Goal: Task Accomplishment & Management: Manage account settings

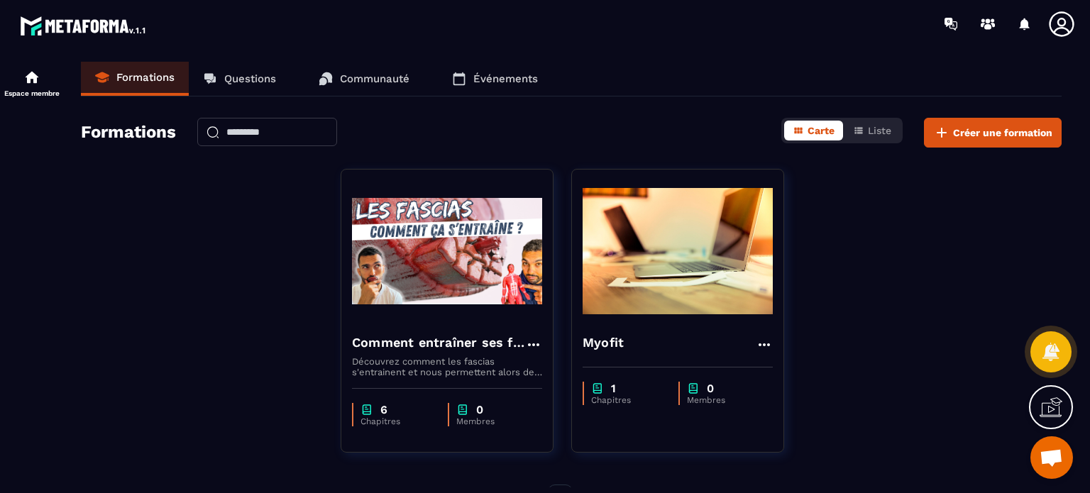
click at [1052, 25] on icon at bounding box center [1062, 24] width 28 height 28
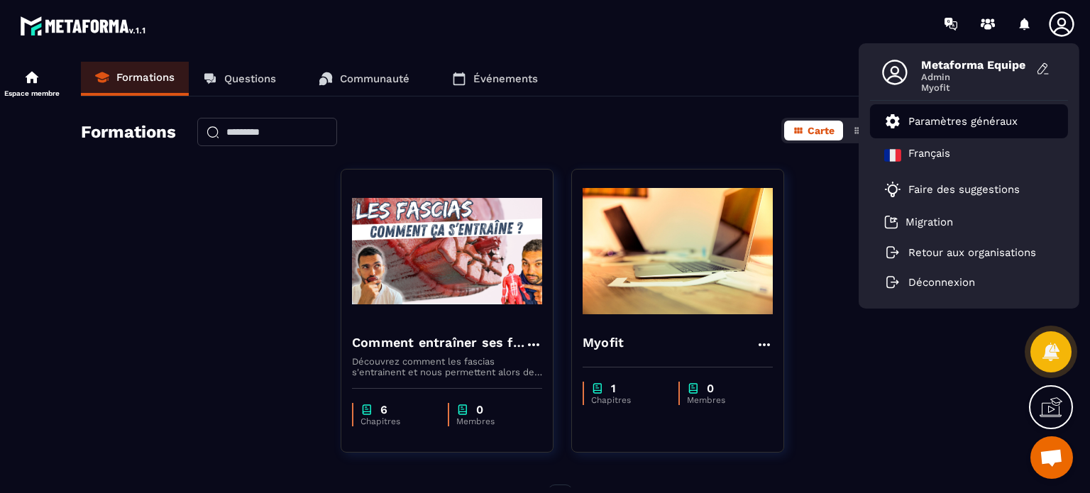
click at [982, 123] on p "Paramètres généraux" at bounding box center [962, 121] width 109 height 13
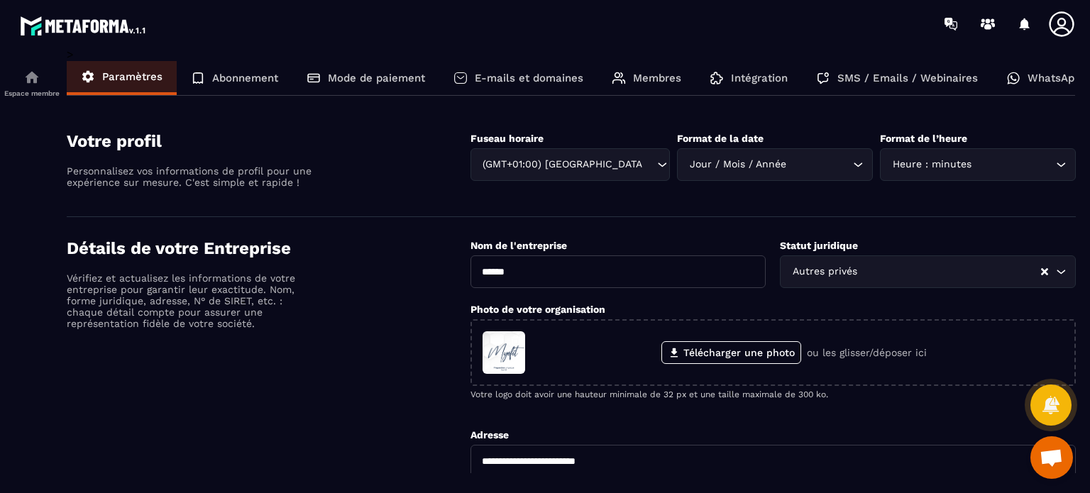
click at [758, 82] on p "Intégration" at bounding box center [759, 78] width 57 height 13
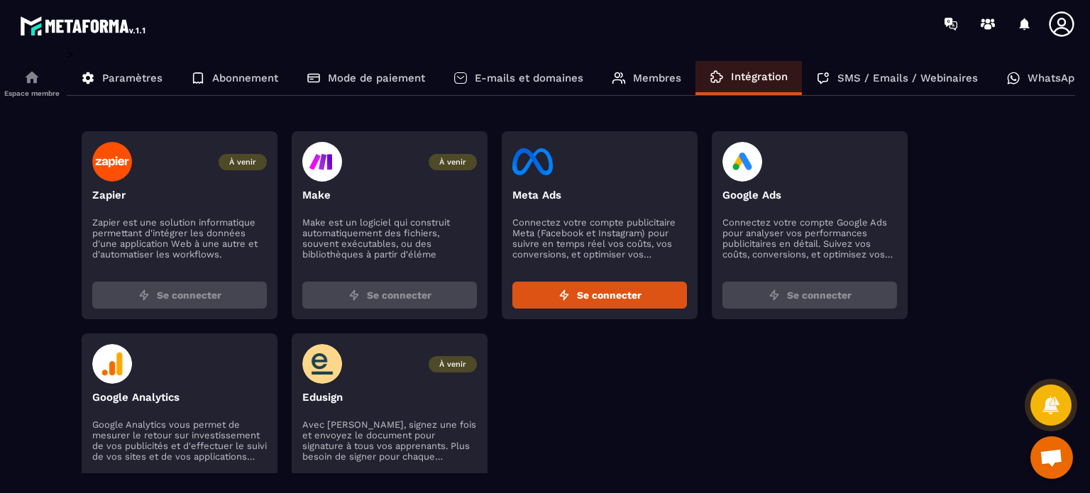
click at [666, 84] on div "Membres" at bounding box center [647, 78] width 98 height 34
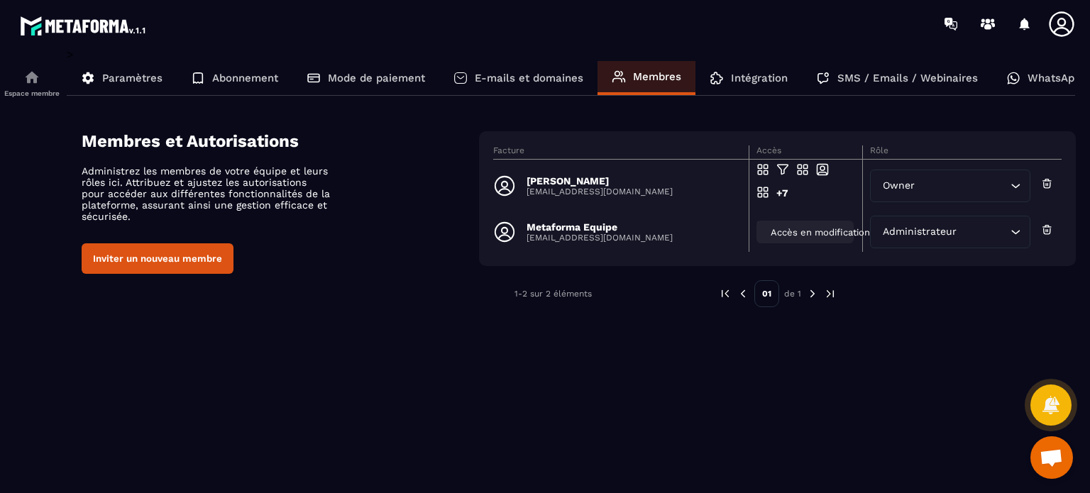
click at [798, 224] on div "Accès en modification" at bounding box center [805, 232] width 97 height 23
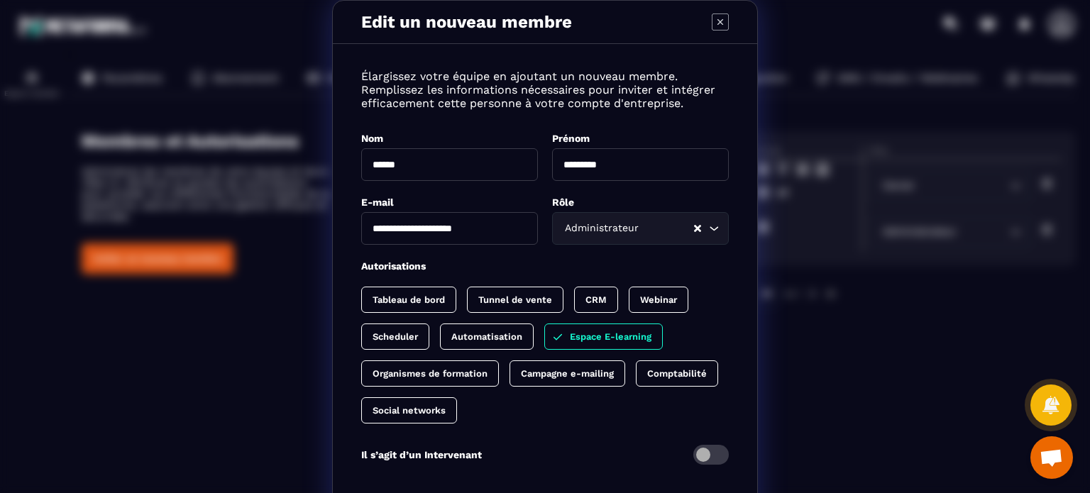
click at [427, 294] on div "Tableau de bord" at bounding box center [408, 300] width 95 height 26
click at [417, 414] on p "Social networks" at bounding box center [409, 410] width 73 height 11
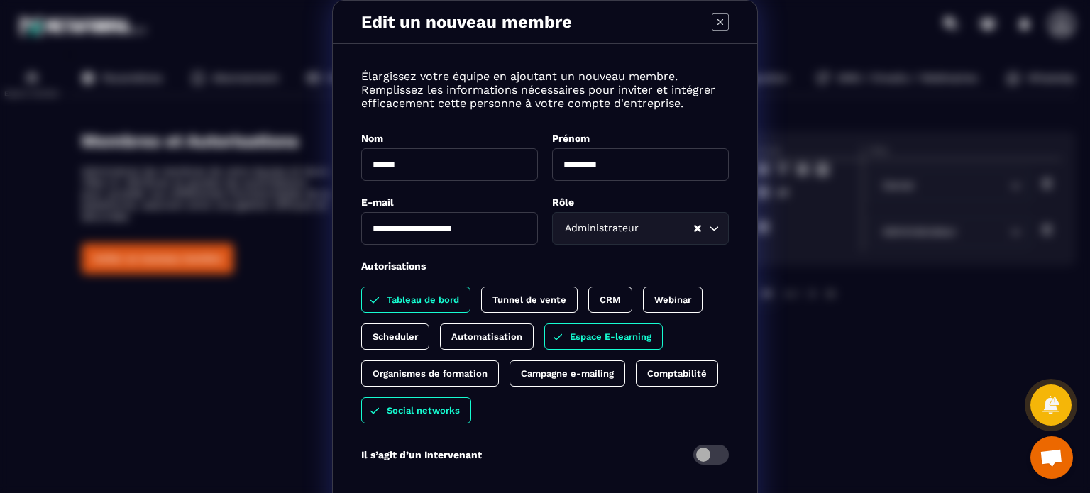
click at [417, 388] on div "Tableau de bord Tunnel de vente CRM Webinar Scheduler Automatisation Espace E-l…" at bounding box center [545, 355] width 368 height 137
click at [417, 374] on p "Organismes de formation" at bounding box center [430, 373] width 115 height 11
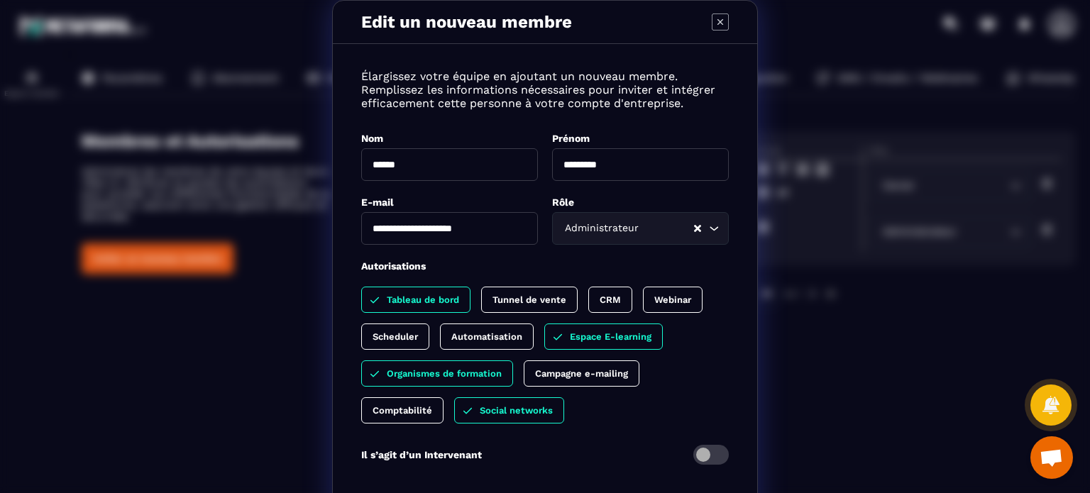
click at [406, 343] on div "Scheduler" at bounding box center [395, 337] width 68 height 26
click at [511, 329] on div "Automatisation" at bounding box center [501, 337] width 94 height 26
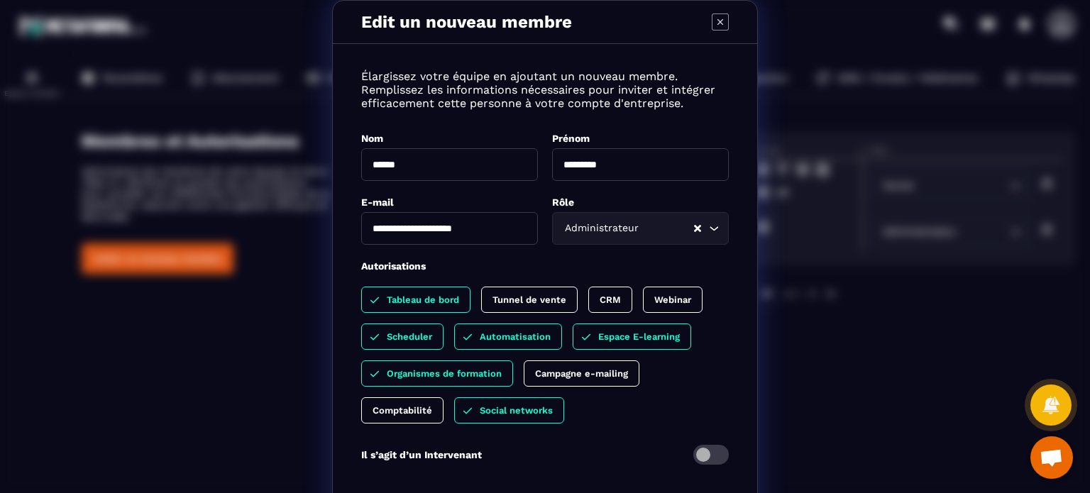
click at [611, 370] on p "Campagne e-mailing" at bounding box center [581, 373] width 93 height 11
click at [517, 290] on div "Tunnel de vente" at bounding box center [529, 300] width 97 height 26
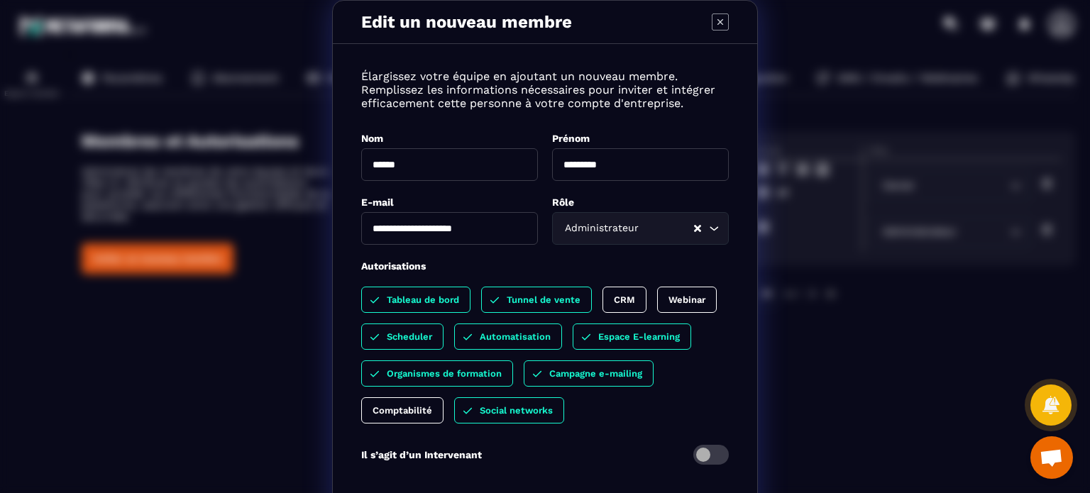
click at [626, 303] on p "CRM" at bounding box center [624, 300] width 21 height 11
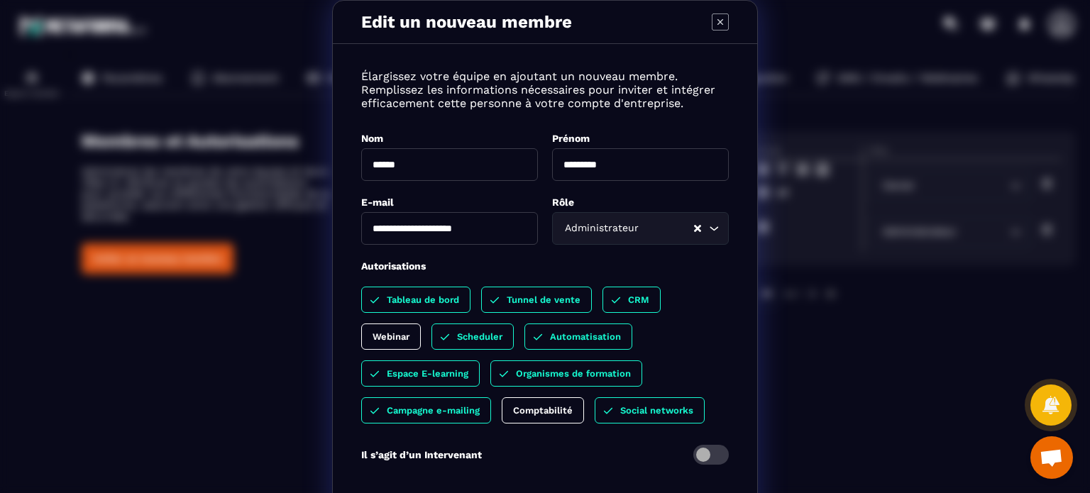
click at [421, 324] on div "Webinar" at bounding box center [391, 337] width 60 height 26
click at [546, 412] on p "Comptabilité" at bounding box center [543, 410] width 60 height 11
click at [698, 372] on div "Tableau de bord Tunnel de vente CRM Webinar Scheduler Automatisation Espace E-l…" at bounding box center [545, 355] width 368 height 137
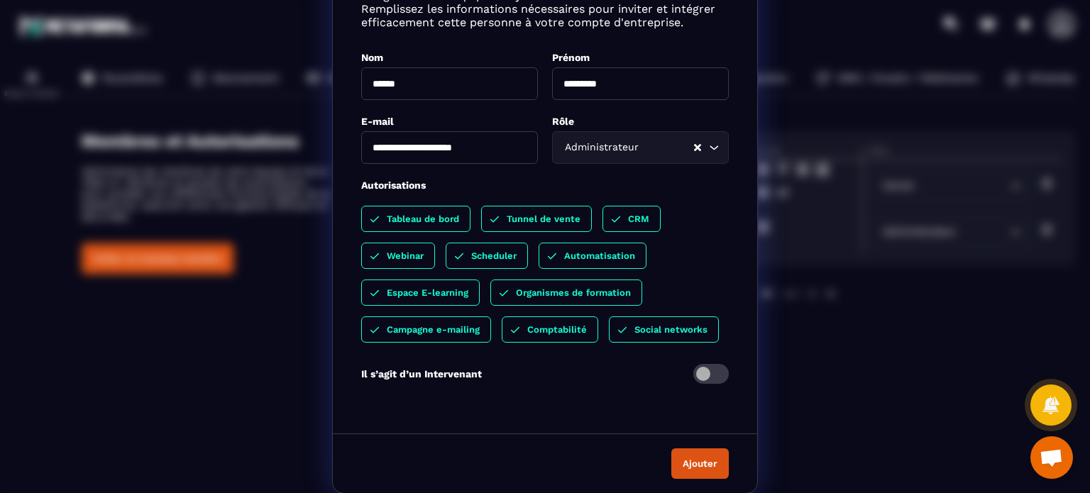
click at [700, 462] on button "Ajouter" at bounding box center [699, 464] width 57 height 31
